Goal: Task Accomplishment & Management: Manage account settings

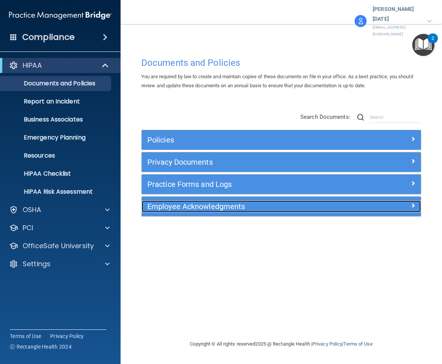
click at [154, 203] on h5 "Employee Acknowledgments" at bounding box center [246, 207] width 198 height 8
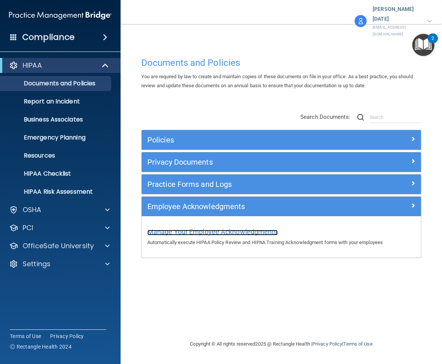
click at [178, 228] on span "Manage Your Employee Acknowledgments" at bounding box center [212, 232] width 130 height 8
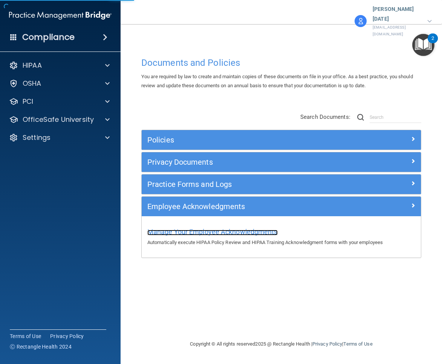
click at [186, 228] on span "Manage Your Employee Acknowledgments" at bounding box center [212, 232] width 130 height 8
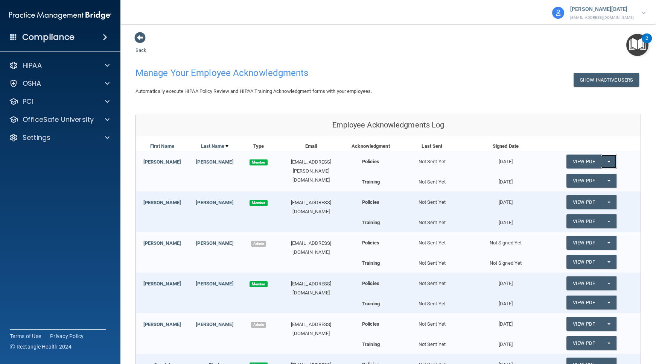
click at [441, 163] on button "Split button!" at bounding box center [608, 162] width 15 height 14
click at [441, 149] on div "Acknowledgment Last Sent Signed Date" at bounding box center [493, 146] width 294 height 9
click at [49, 136] on p "Settings" at bounding box center [37, 137] width 28 height 9
click at [48, 174] on p "My Users" at bounding box center [56, 174] width 103 height 8
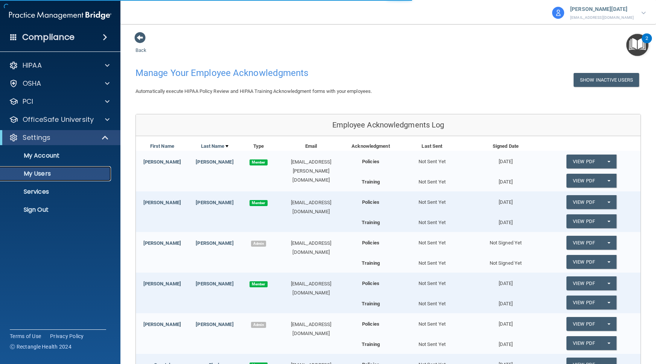
select select "20"
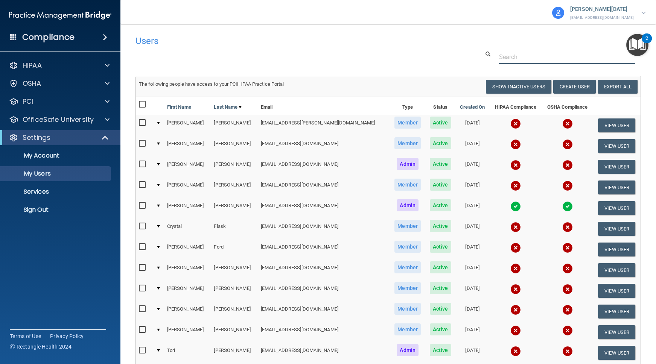
click at [221, 61] on div at bounding box center [388, 57] width 517 height 14
click at [160, 126] on td at bounding box center [158, 125] width 11 height 21
click at [160, 123] on div at bounding box center [158, 123] width 3 height 2
click at [162, 120] on td at bounding box center [158, 125] width 11 height 21
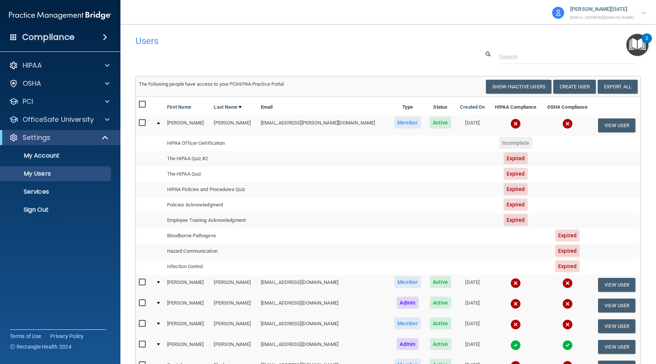
click at [158, 125] on td at bounding box center [158, 125] width 11 height 20
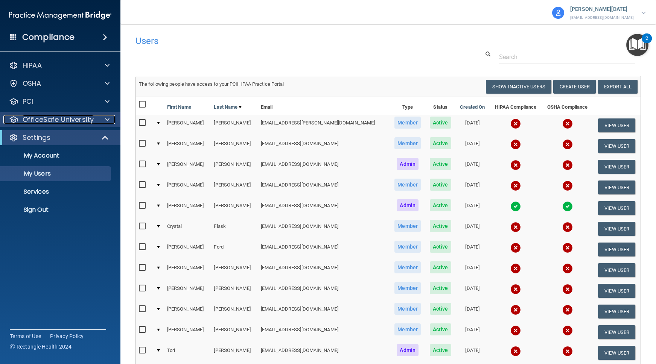
click at [59, 119] on p "OfficeSafe University" at bounding box center [58, 119] width 71 height 9
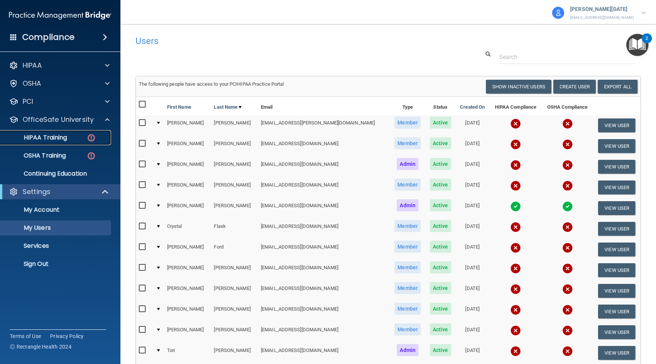
click at [59, 140] on p "HIPAA Training" at bounding box center [36, 138] width 62 height 8
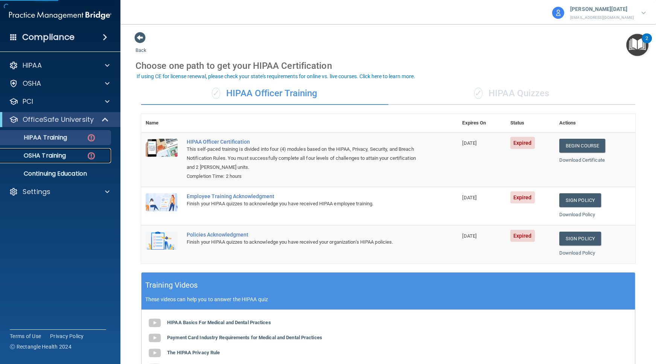
click at [51, 158] on p "OSHA Training" at bounding box center [35, 156] width 61 height 8
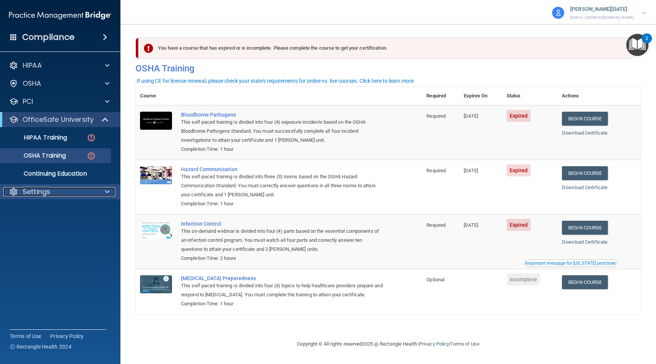
click at [15, 192] on div at bounding box center [13, 191] width 9 height 9
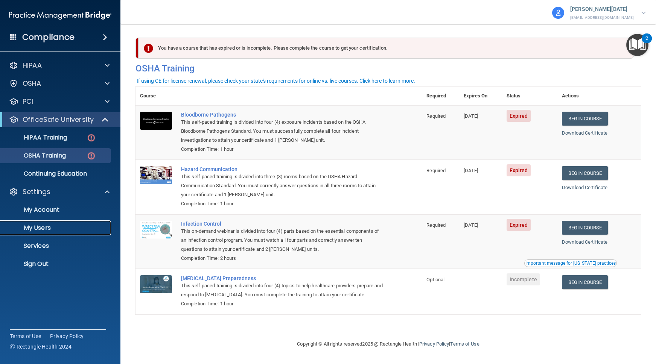
click at [39, 228] on p "My Users" at bounding box center [56, 228] width 103 height 8
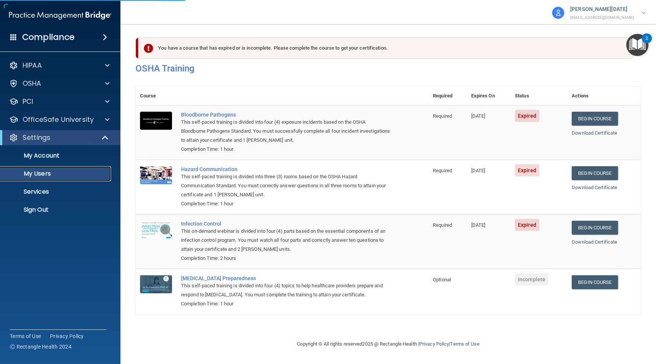
select select "20"
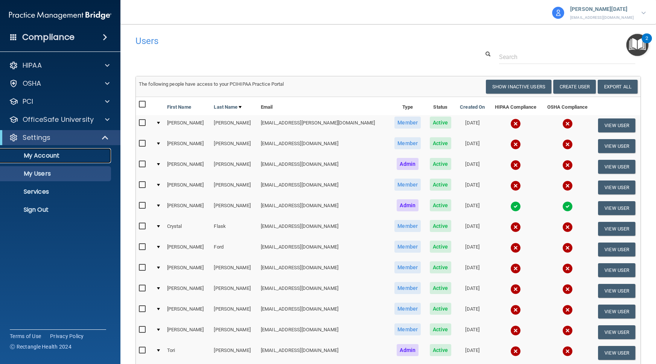
click at [68, 157] on p "My Account" at bounding box center [56, 156] width 103 height 8
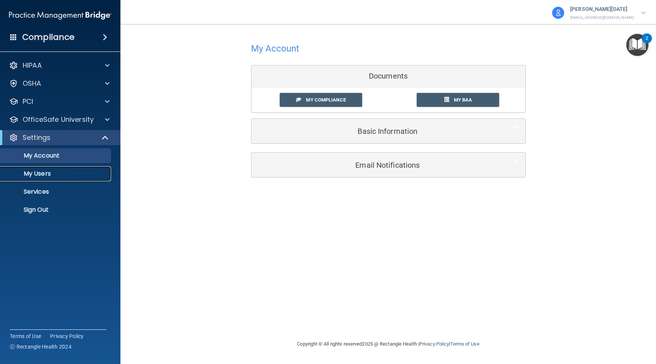
click at [64, 173] on p "My Users" at bounding box center [56, 174] width 103 height 8
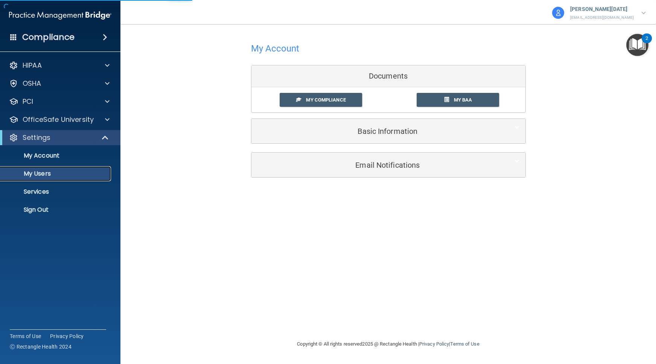
select select "20"
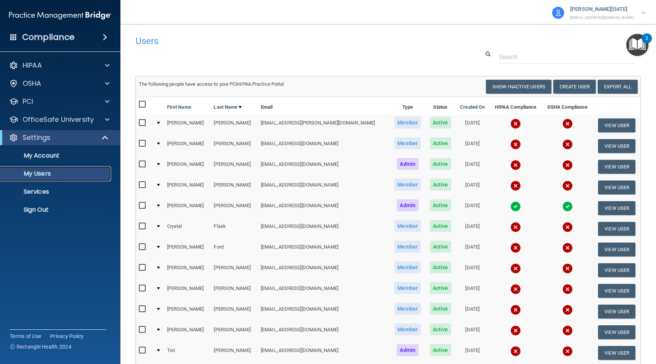
click at [64, 173] on p "My Users" at bounding box center [56, 174] width 103 height 8
